Goal: Navigation & Orientation: Understand site structure

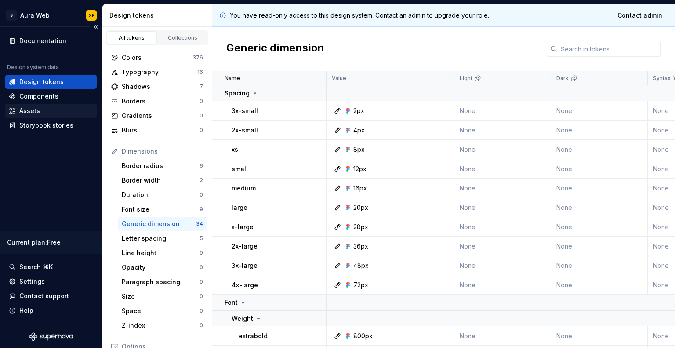
click at [34, 105] on div "Assets" at bounding box center [50, 111] width 91 height 14
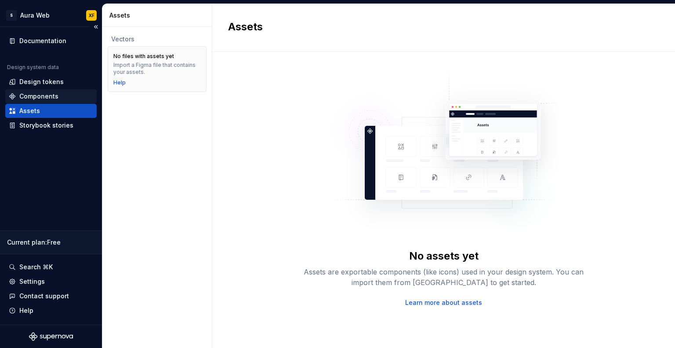
click at [37, 98] on div "Components" at bounding box center [38, 96] width 39 height 9
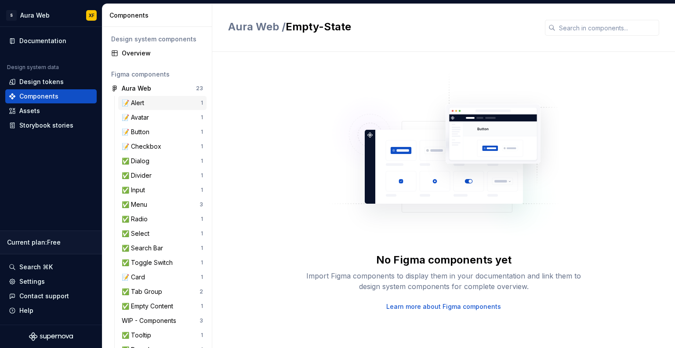
click at [170, 100] on div "📝 Alert" at bounding box center [161, 102] width 79 height 9
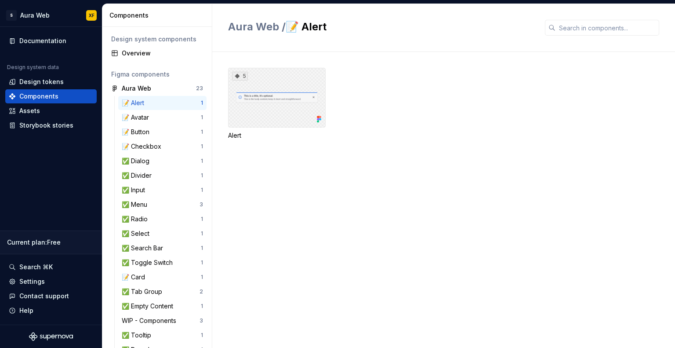
click at [289, 104] on div "5" at bounding box center [277, 98] width 98 height 60
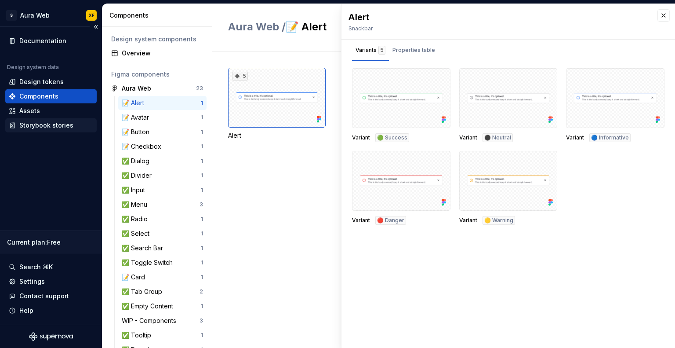
click at [33, 124] on div "Storybook stories" at bounding box center [46, 125] width 54 height 9
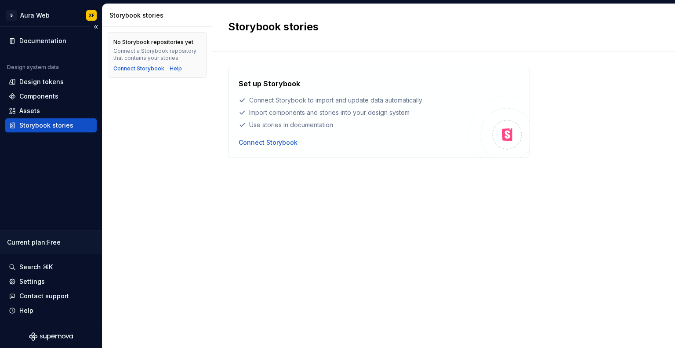
click at [33, 118] on div "Storybook stories" at bounding box center [50, 125] width 91 height 14
click at [34, 105] on div "Assets" at bounding box center [50, 111] width 91 height 14
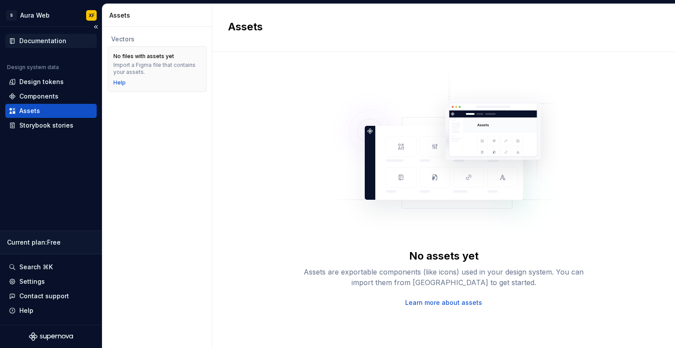
click at [41, 38] on div "Documentation" at bounding box center [42, 40] width 47 height 9
click at [36, 40] on div "Documentation" at bounding box center [42, 40] width 47 height 9
